Goal: Task Accomplishment & Management: Complete application form

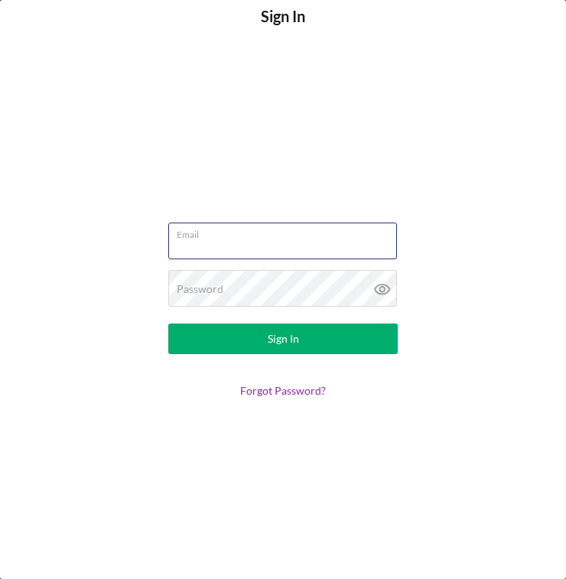
type input "[EMAIL_ADDRESS][DOMAIN_NAME]"
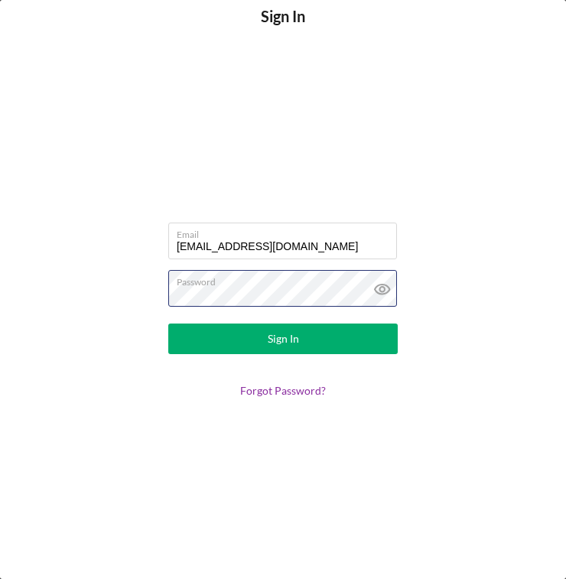
click at [283, 339] on button "Sign In" at bounding box center [282, 338] width 229 height 31
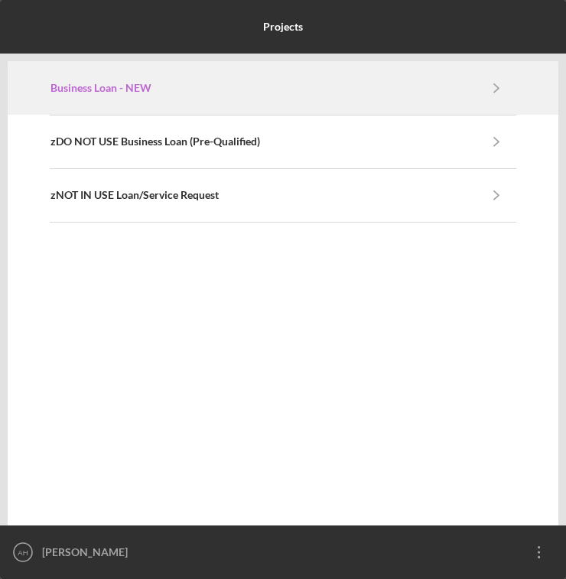
click at [277, 89] on link "Business Loan - NEW" at bounding box center [263, 88] width 426 height 12
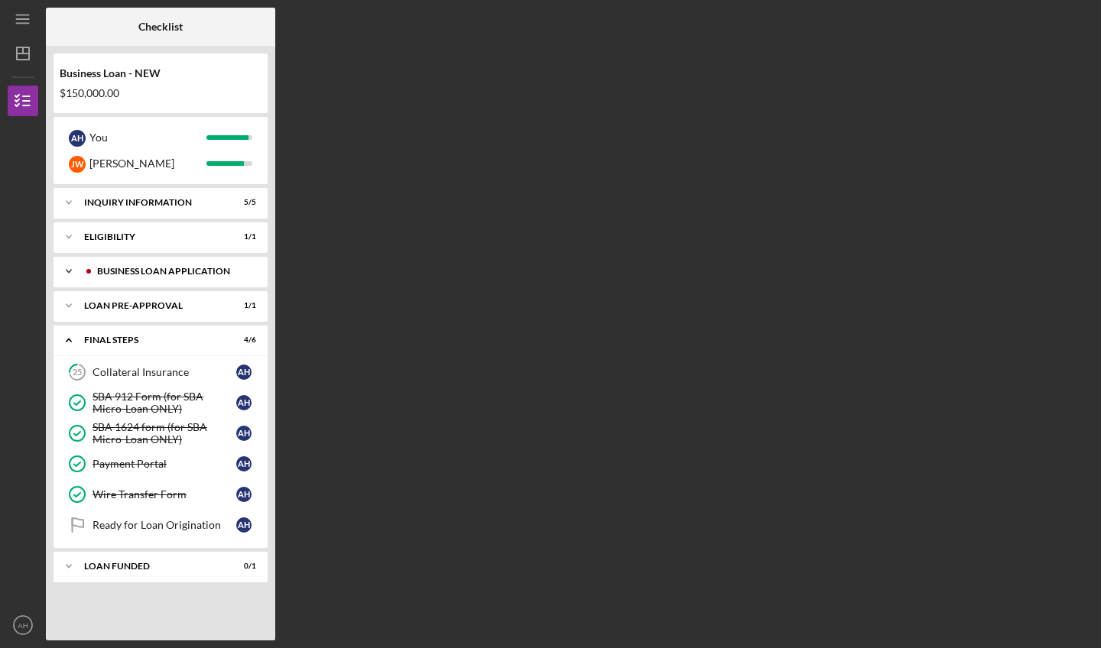
click at [167, 267] on div "BUSINESS LOAN APPLICATION" at bounding box center [172, 271] width 151 height 9
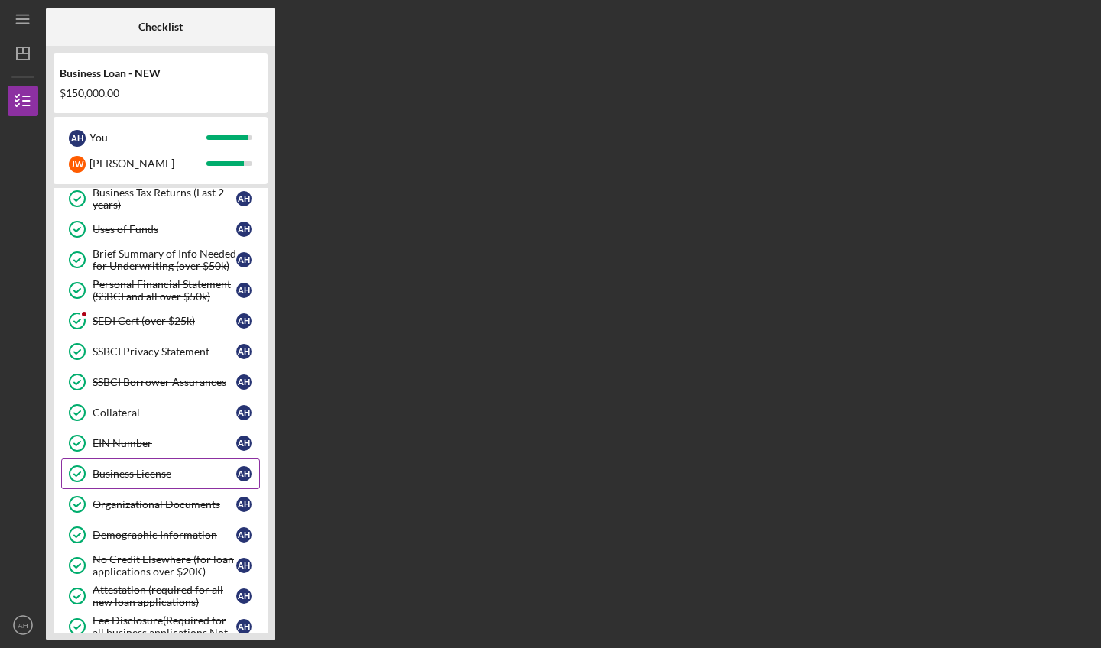
scroll to position [236, 0]
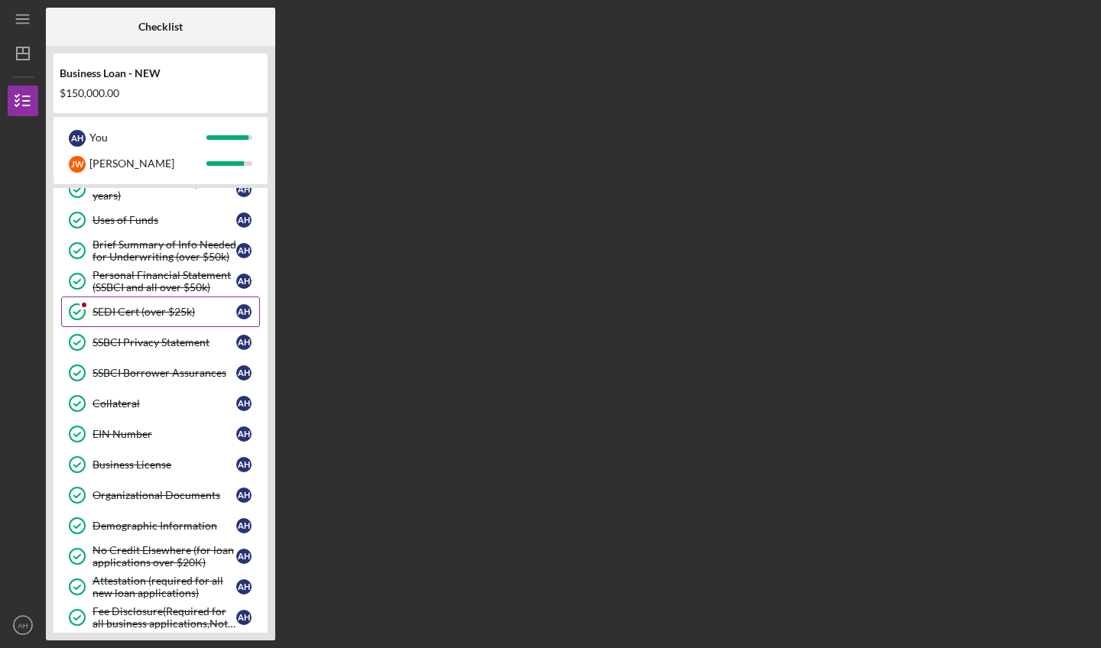
click at [134, 316] on div "SEDI Cert (over $25k)" at bounding box center [164, 312] width 144 height 12
